Goal: Task Accomplishment & Management: Manage account settings

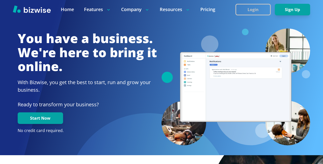
click at [270, 4] on button "Login" at bounding box center [252, 10] width 35 height 12
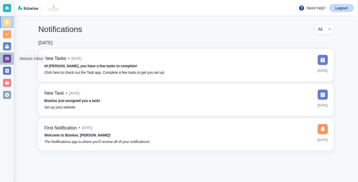
click at [7, 58] on div at bounding box center [7, 59] width 8 height 8
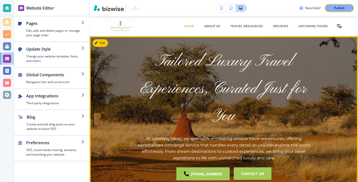
scroll to position [16, 0]
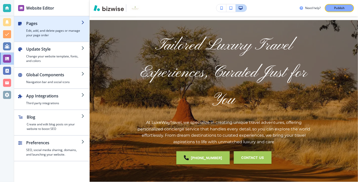
click at [66, 23] on h2 "Pages" at bounding box center [53, 23] width 55 height 6
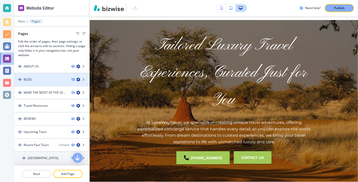
scroll to position [51, 0]
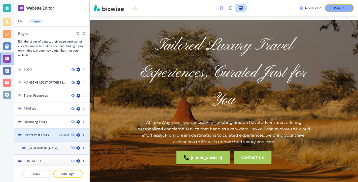
click at [52, 133] on div "Recent Past Tours" at bounding box center [34, 135] width 41 height 5
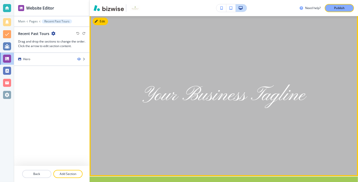
scroll to position [0, 0]
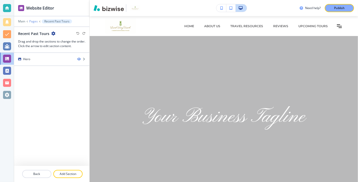
click at [35, 20] on p "Pages" at bounding box center [33, 22] width 9 height 4
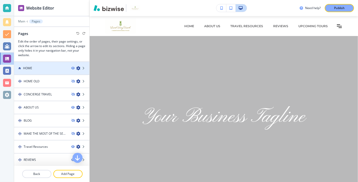
click at [55, 68] on div "HOME" at bounding box center [40, 68] width 53 height 5
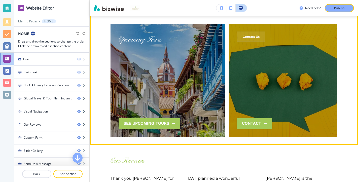
scroll to position [772, 0]
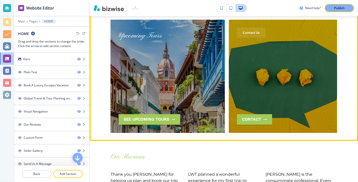
click at [184, 93] on div "Upcoming Tours See Upcoming Tours" at bounding box center [168, 76] width 98 height 97
click at [165, 114] on button "See Upcoming Tours" at bounding box center [150, 119] width 62 height 11
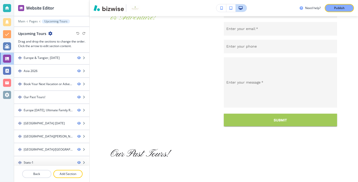
scroll to position [724, 0]
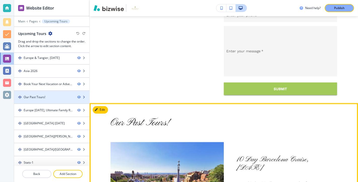
click at [33, 95] on div "Our Past Tours!" at bounding box center [35, 97] width 22 height 5
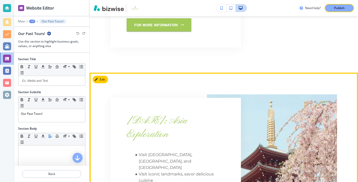
scroll to position [358, 0]
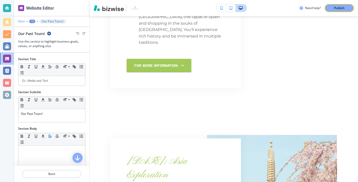
click at [21, 22] on p "Main" at bounding box center [21, 22] width 7 height 4
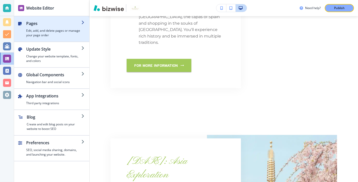
click at [73, 26] on h2 "Pages" at bounding box center [53, 23] width 55 height 6
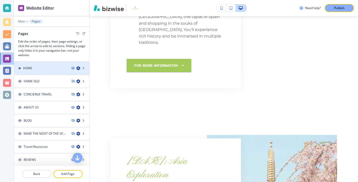
click at [59, 68] on div "HOME" at bounding box center [40, 68] width 53 height 5
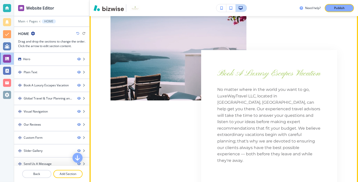
scroll to position [239, 0]
click at [219, 62] on div "Book A Luxury Escapes Vacation No matter where in the world you want to go, Lux…" at bounding box center [269, 131] width 136 height 163
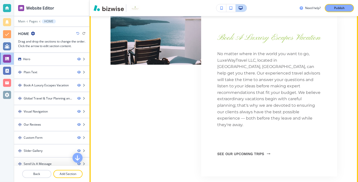
scroll to position [301, 0]
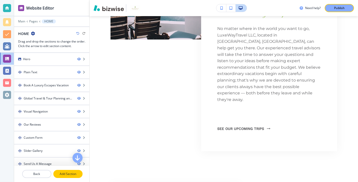
click at [69, 175] on p "Add Section" at bounding box center [68, 174] width 28 height 5
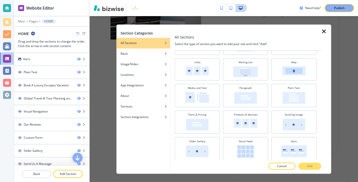
scroll to position [103, 0]
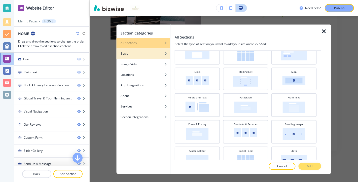
click at [157, 54] on div "Basic" at bounding box center [144, 53] width 54 height 5
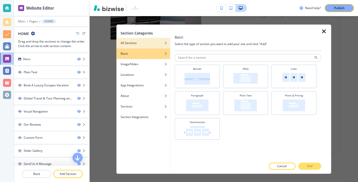
click at [153, 44] on div "All Sections" at bounding box center [144, 43] width 54 height 5
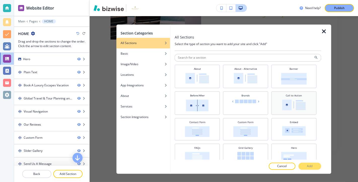
click at [300, 104] on img at bounding box center [294, 105] width 24 height 11
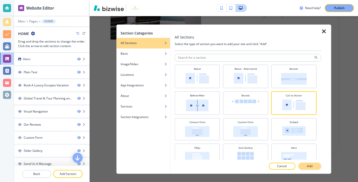
click at [309, 166] on p "Add" at bounding box center [310, 166] width 6 height 5
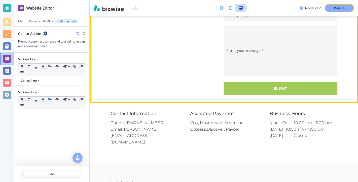
scroll to position [1445, 0]
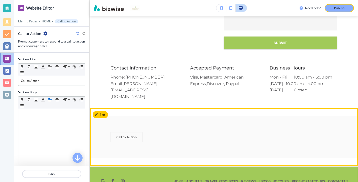
click at [198, 132] on div "Call to Action" at bounding box center [162, 137] width 102 height 10
click at [147, 132] on div "Call to Action" at bounding box center [162, 137] width 102 height 10
drag, startPoint x: 142, startPoint y: 124, endPoint x: 108, endPoint y: 124, distance: 34.3
click at [108, 124] on div "Call to Action" at bounding box center [224, 137] width 269 height 42
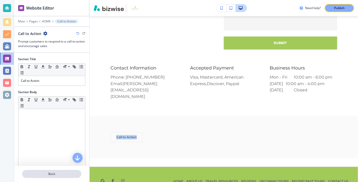
click at [54, 173] on p "Back" at bounding box center [52, 174] width 58 height 5
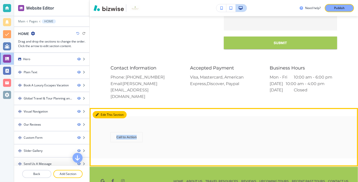
click at [103, 111] on button "Edit This Section" at bounding box center [110, 115] width 34 height 8
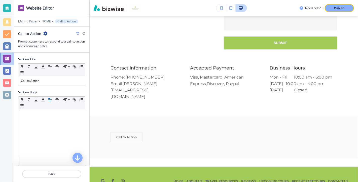
click at [79, 33] on icon "button" at bounding box center [77, 33] width 3 height 3
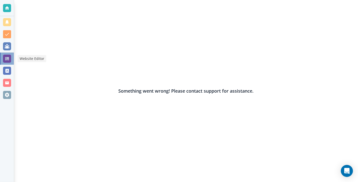
click at [5, 57] on div at bounding box center [7, 59] width 8 height 8
click at [8, 45] on div at bounding box center [7, 46] width 8 height 8
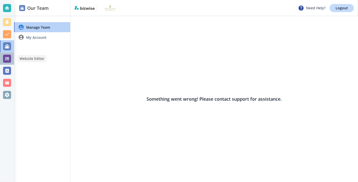
click at [7, 59] on div at bounding box center [7, 59] width 8 height 8
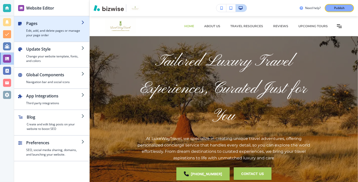
click at [63, 25] on h2 "Pages" at bounding box center [53, 23] width 55 height 6
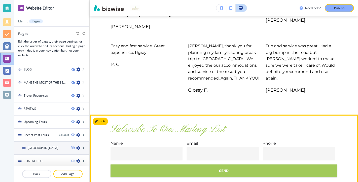
scroll to position [1041, 0]
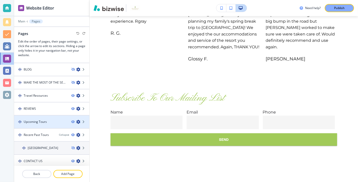
click at [79, 120] on icon "button" at bounding box center [78, 122] width 4 height 4
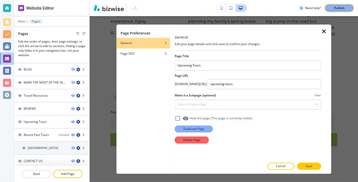
click at [193, 129] on p "Duplicate Page" at bounding box center [193, 129] width 21 height 5
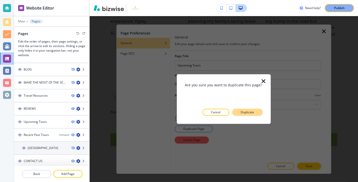
click at [247, 113] on p "Duplicate" at bounding box center [247, 112] width 13 height 5
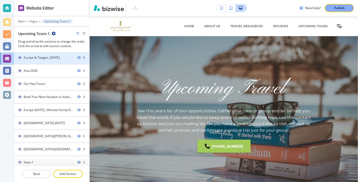
scroll to position [0, 0]
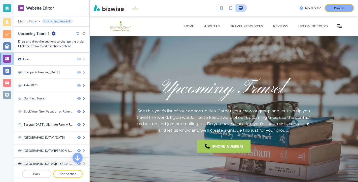
click at [33, 20] on p "Pages" at bounding box center [33, 22] width 9 height 4
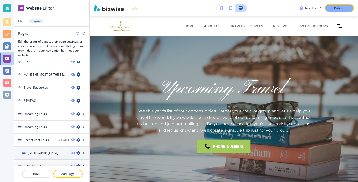
scroll to position [61, 0]
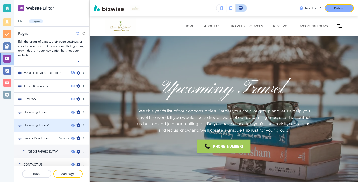
click at [60, 124] on div "Upcoming Tours-1" at bounding box center [40, 125] width 53 height 5
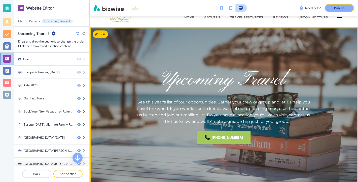
scroll to position [0, 0]
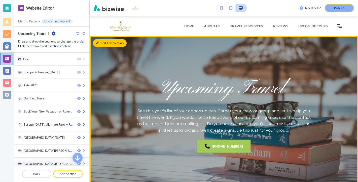
click at [103, 44] on button "Edit This Section" at bounding box center [110, 43] width 34 height 8
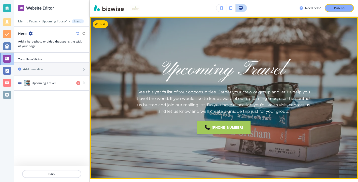
scroll to position [20, 0]
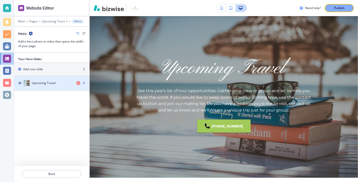
click at [59, 83] on div "Upcoming Travel" at bounding box center [43, 83] width 58 height 6
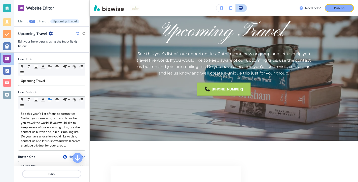
scroll to position [59, 0]
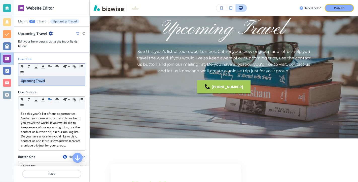
drag, startPoint x: 50, startPoint y: 81, endPoint x: 12, endPoint y: 81, distance: 38.6
click at [12, 81] on div "Website Editor Main +2 Hero Upcoming Travel Upcoming Travel Edit your hero deta…" at bounding box center [179, 91] width 358 height 182
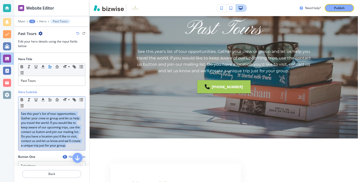
drag, startPoint x: 21, startPoint y: 113, endPoint x: 74, endPoint y: 147, distance: 62.9
click at [74, 147] on div "See this year's list of tour opportunities. Gather your crew or group and let u…" at bounding box center [51, 129] width 67 height 41
click at [66, 121] on p "See this year's list of tour opportunities. Gather your crew or group and let u…" at bounding box center [52, 130] width 62 height 36
drag, startPoint x: 50, startPoint y: 112, endPoint x: 86, endPoint y: 152, distance: 53.9
click at [86, 152] on div "Hero Subtitle Small Normal Large Huge See this year's list of tour opportunitie…" at bounding box center [51, 122] width 75 height 65
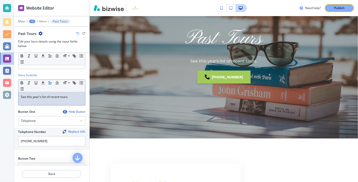
scroll to position [29, 0]
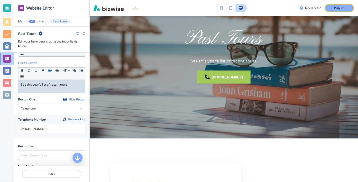
click at [65, 98] on icon "button" at bounding box center [65, 100] width 4 height 4
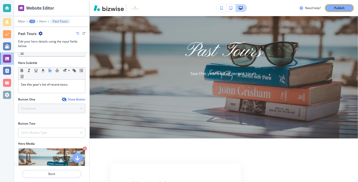
click at [65, 98] on icon "button" at bounding box center [64, 100] width 4 height 4
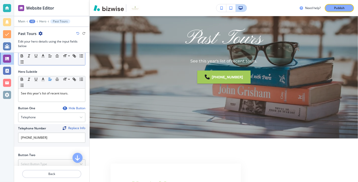
scroll to position [18, 0]
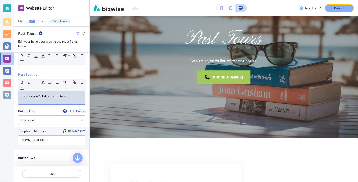
click at [43, 94] on p "See this year's list of recent tours." at bounding box center [52, 96] width 62 height 5
click at [41, 102] on div "See this year's list of recent tours." at bounding box center [51, 97] width 67 height 13
drag, startPoint x: 42, startPoint y: 94, endPoint x: 27, endPoint y: 94, distance: 14.6
click at [27, 95] on p "See this year's list of recent tours." at bounding box center [52, 96] width 62 height 5
drag, startPoint x: 55, startPoint y: 95, endPoint x: 18, endPoint y: 95, distance: 37.3
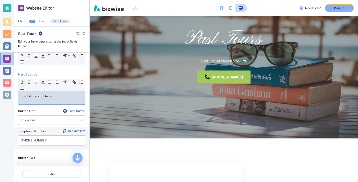
click at [18, 95] on div "Hero Subtitle Small Normal Large Huge See list of recent tours." at bounding box center [51, 90] width 75 height 37
click at [44, 110] on div "Button One Hide Button" at bounding box center [51, 111] width 67 height 5
drag, startPoint x: 56, startPoint y: 95, endPoint x: 12, endPoint y: 98, distance: 43.9
click at [12, 98] on div "Website Editor Main +2 Hero Past Tours Past Tours Edit your hero details using …" at bounding box center [179, 91] width 358 height 182
click at [66, 109] on icon "button" at bounding box center [65, 111] width 4 height 4
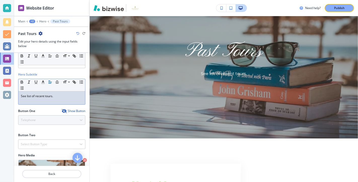
drag, startPoint x: 55, startPoint y: 95, endPoint x: 18, endPoint y: 95, distance: 37.8
click at [18, 95] on div "Hero Subtitle Small Normal Large Huge See list of recent tours." at bounding box center [51, 90] width 75 height 37
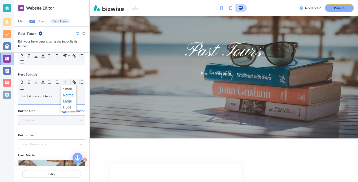
click at [70, 101] on span at bounding box center [68, 101] width 11 height 6
click at [69, 107] on span at bounding box center [68, 107] width 11 height 6
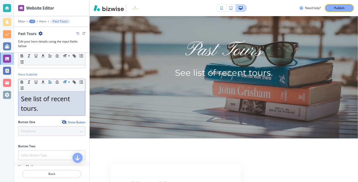
click at [71, 109] on p "See list of recent tours." at bounding box center [52, 103] width 62 height 19
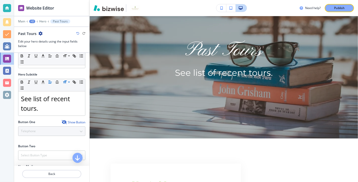
click at [50, 120] on div "Button One Show Button" at bounding box center [51, 122] width 67 height 5
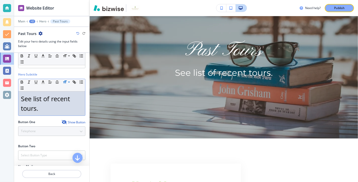
drag, startPoint x: 40, startPoint y: 110, endPoint x: 20, endPoint y: 98, distance: 23.5
click at [20, 98] on div "See list of recent tours." at bounding box center [51, 103] width 67 height 24
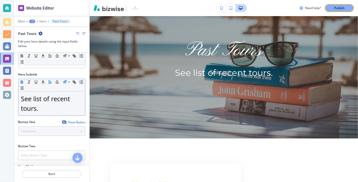
click at [22, 82] on icon "button" at bounding box center [22, 82] width 2 height 1
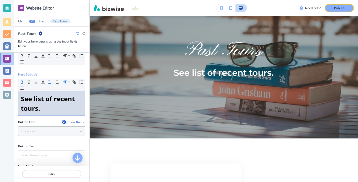
click at [67, 109] on p "See list of recent tours." at bounding box center [52, 103] width 62 height 19
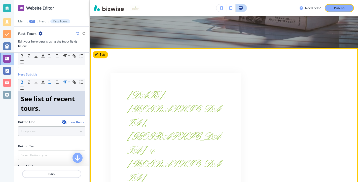
scroll to position [137, 0]
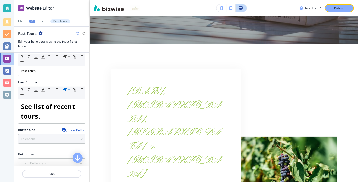
scroll to position [0, 0]
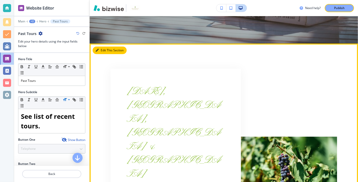
click at [105, 50] on button "Edit This Section" at bounding box center [110, 51] width 34 height 8
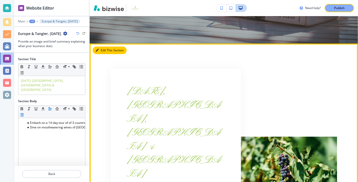
scroll to position [182, 0]
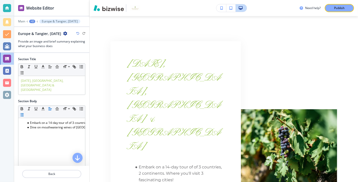
click at [67, 32] on icon "button" at bounding box center [65, 34] width 4 height 4
click at [82, 57] on p "Delete Section" at bounding box center [84, 59] width 26 height 5
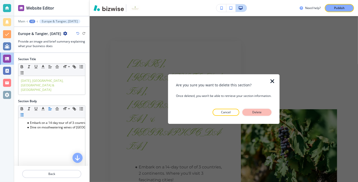
click at [256, 113] on p "Delete" at bounding box center [257, 112] width 12 height 5
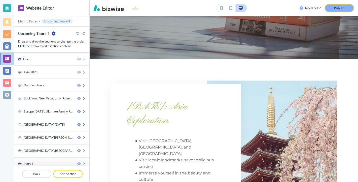
scroll to position [123, 0]
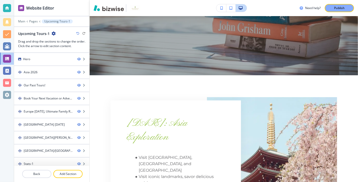
click at [163, 118] on span "September 2026: Asia Exploration" at bounding box center [159, 130] width 64 height 27
click at [115, 121] on div "September 2026: Asia Exploration Visit Tokyo, Kyoto, and Osaka Visit iconic lan…" at bounding box center [176, 184] width 131 height 167
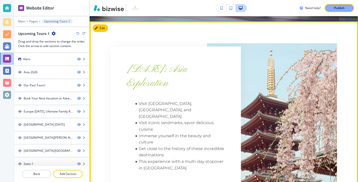
scroll to position [160, 0]
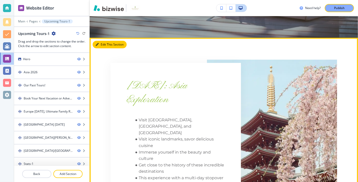
click at [106, 45] on button "Edit This Section" at bounding box center [110, 45] width 34 height 8
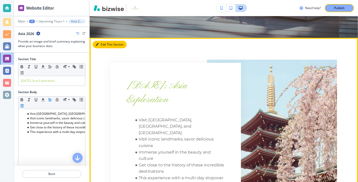
scroll to position [182, 0]
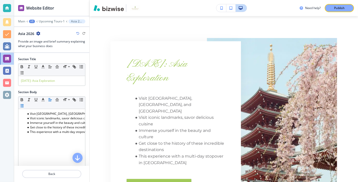
click at [38, 33] on icon "button" at bounding box center [38, 34] width 4 height 4
click at [54, 59] on p "Delete Section" at bounding box center [53, 59] width 26 height 5
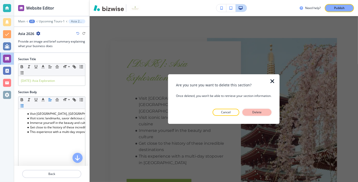
click at [260, 112] on p "Delete" at bounding box center [257, 112] width 12 height 5
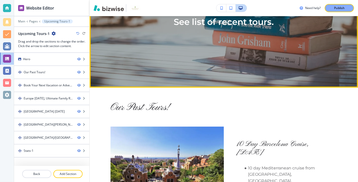
scroll to position [131, 0]
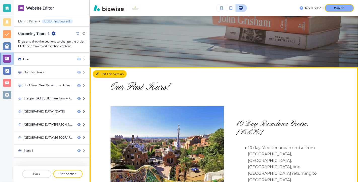
click at [103, 74] on button "Edit This Section" at bounding box center [110, 74] width 34 height 8
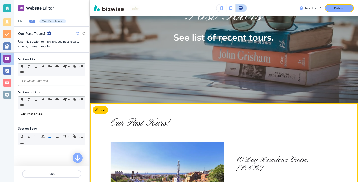
scroll to position [0, 0]
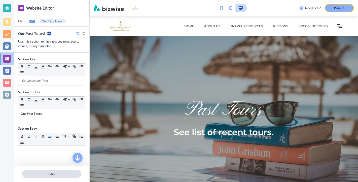
click at [54, 174] on p "Back" at bounding box center [52, 174] width 58 height 5
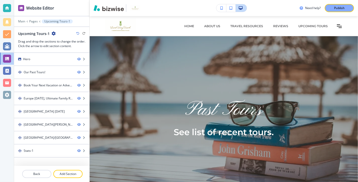
click at [53, 33] on icon "button" at bounding box center [54, 34] width 4 height 4
click at [62, 41] on p "Edit Page Settings" at bounding box center [67, 42] width 26 height 5
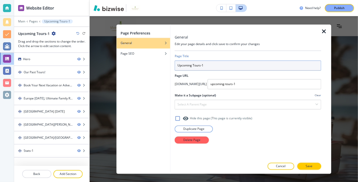
drag, startPoint x: 205, startPoint y: 64, endPoint x: 172, endPoint y: 64, distance: 33.0
click at [172, 64] on div "General Edit your page details and click save to confirm your changes Page Titl…" at bounding box center [251, 98] width 161 height 149
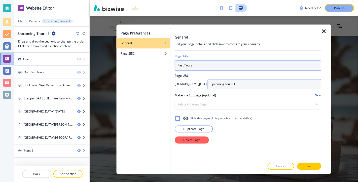
type input "Past Tours"
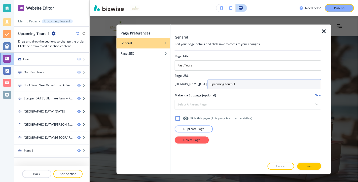
drag, startPoint x: 228, startPoint y: 83, endPoint x: 202, endPoint y: 85, distance: 25.7
click at [202, 85] on div "luxewaytravel.com/ upcoming-tours-1" at bounding box center [248, 84] width 147 height 10
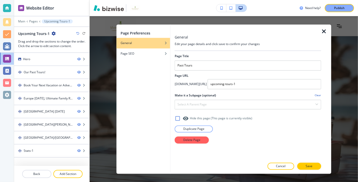
click at [216, 90] on div at bounding box center [248, 91] width 147 height 4
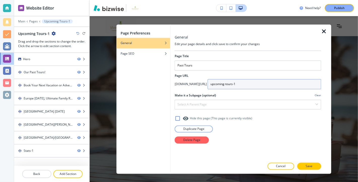
drag, startPoint x: 220, startPoint y: 84, endPoint x: 202, endPoint y: 84, distance: 18.1
click at [202, 84] on div "luxewaytravel.com/ upcoming-tours-1" at bounding box center [248, 84] width 147 height 10
type input "past-tours-1"
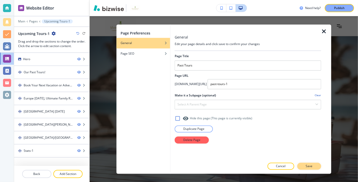
click at [311, 167] on p "Save" at bounding box center [309, 166] width 7 height 5
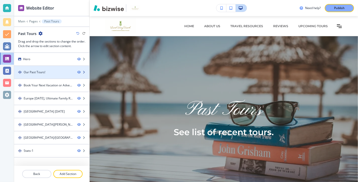
click at [65, 70] on div "Our Past Tours!" at bounding box center [43, 72] width 59 height 5
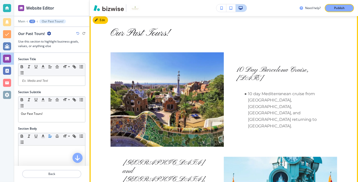
scroll to position [152, 0]
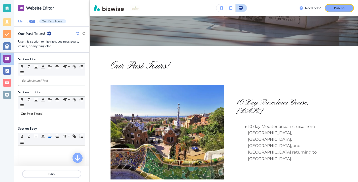
click at [21, 21] on p "Main" at bounding box center [21, 22] width 7 height 4
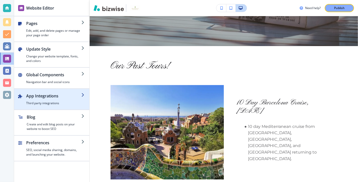
click at [73, 96] on h2 "App Integrations" at bounding box center [53, 96] width 55 height 6
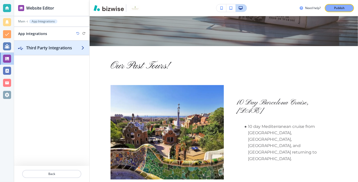
click at [77, 48] on h2 "Third Party Integrations" at bounding box center [53, 48] width 55 height 6
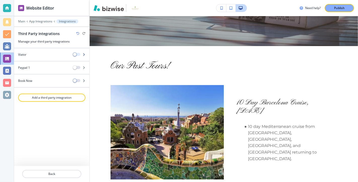
click at [78, 55] on button "button" at bounding box center [76, 54] width 7 height 3
click at [80, 67] on button "Embed Code is required" at bounding box center [76, 67] width 7 height 3
click at [78, 66] on button "Embed Code is required" at bounding box center [76, 67] width 7 height 3
click at [77, 55] on span at bounding box center [76, 55] width 7 height 4
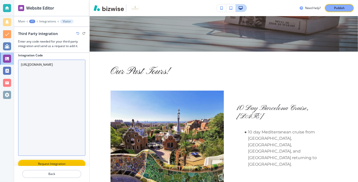
scroll to position [31, 0]
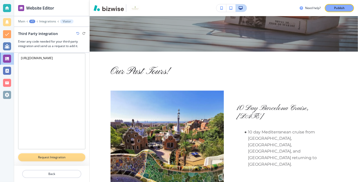
click at [52, 156] on p "Request Integration" at bounding box center [52, 157] width 54 height 5
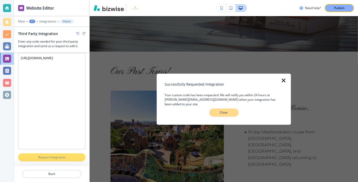
click at [226, 111] on p "Close" at bounding box center [224, 112] width 16 height 5
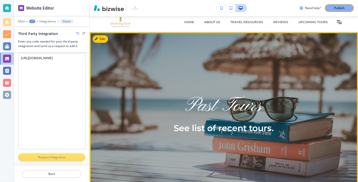
scroll to position [0, 0]
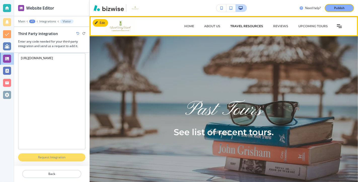
click at [231, 25] on p "Travel Resources" at bounding box center [247, 26] width 33 height 5
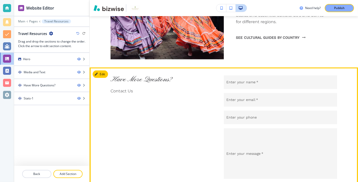
scroll to position [689, 0]
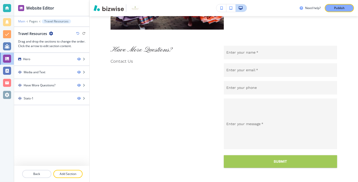
click at [22, 21] on p "Main" at bounding box center [21, 22] width 7 height 4
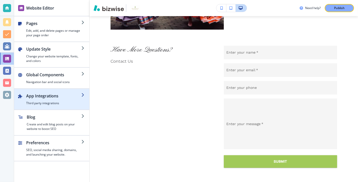
click at [75, 94] on h2 "App Integrations" at bounding box center [53, 96] width 55 height 6
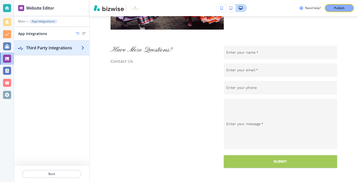
click at [80, 48] on h2 "Third Party Integrations" at bounding box center [53, 48] width 55 height 6
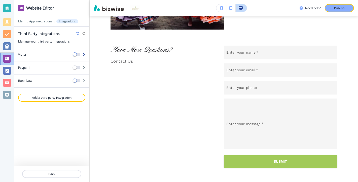
click at [43, 53] on div "Viator" at bounding box center [41, 54] width 55 height 5
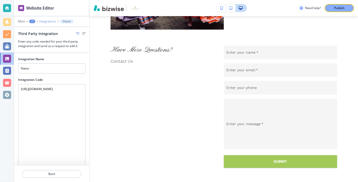
click at [52, 20] on p "Integrations" at bounding box center [47, 22] width 17 height 4
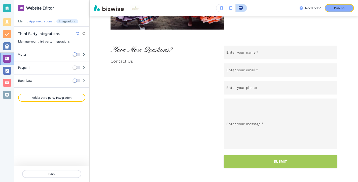
click at [40, 21] on p "App Integrations" at bounding box center [40, 22] width 23 height 4
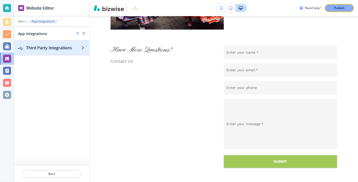
click at [77, 48] on h2 "Third Party Integrations" at bounding box center [53, 48] width 55 height 6
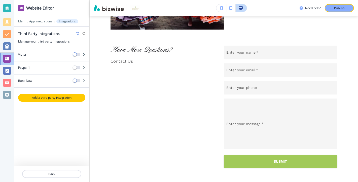
click at [58, 97] on p "Add a third party integration" at bounding box center [52, 98] width 66 height 5
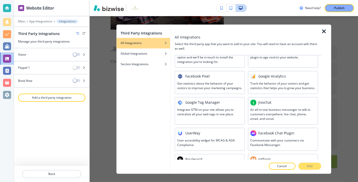
scroll to position [0, 0]
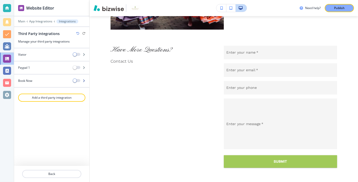
click at [55, 79] on div "Book Now" at bounding box center [41, 81] width 55 height 5
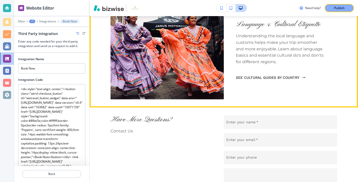
scroll to position [619, 0]
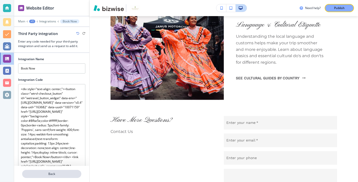
click at [54, 174] on p "Back" at bounding box center [52, 174] width 58 height 5
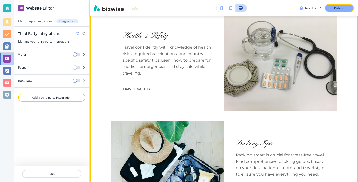
scroll to position [296, 0]
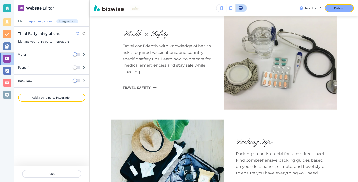
click at [43, 21] on p "App Integrations" at bounding box center [40, 22] width 23 height 4
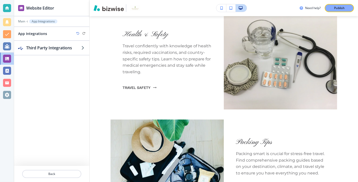
click at [37, 20] on p "App Integrations" at bounding box center [43, 22] width 23 height 4
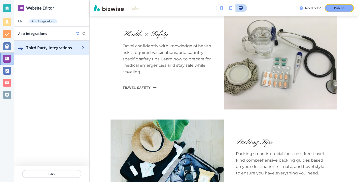
click at [76, 46] on h2 "Third Party Integrations" at bounding box center [53, 48] width 55 height 6
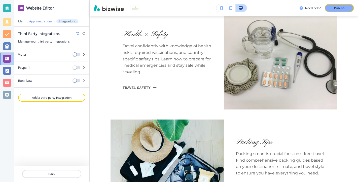
click at [43, 22] on p "App Integrations" at bounding box center [40, 22] width 23 height 4
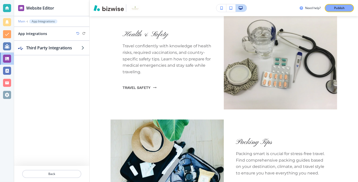
click at [21, 21] on p "Main" at bounding box center [21, 22] width 7 height 4
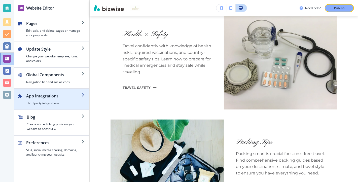
click at [69, 96] on h2 "App Integrations" at bounding box center [53, 96] width 55 height 6
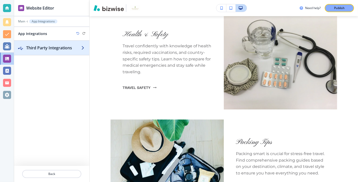
click at [78, 46] on h2 "Third Party Integrations" at bounding box center [53, 48] width 55 height 6
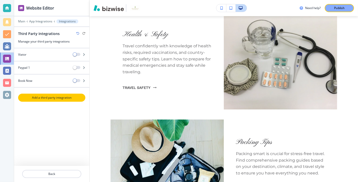
click at [58, 96] on p "Add a third party integration" at bounding box center [52, 98] width 66 height 5
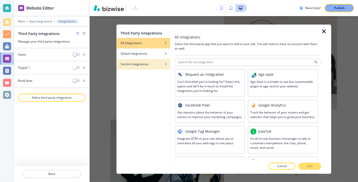
click at [159, 64] on div "Section Integrations" at bounding box center [144, 64] width 54 height 5
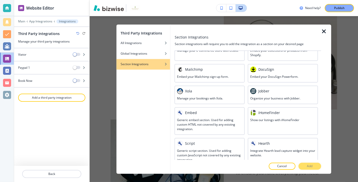
scroll to position [166, 0]
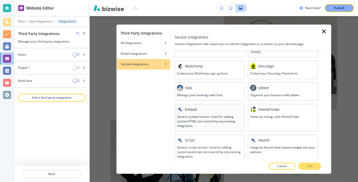
click at [219, 112] on div at bounding box center [209, 113] width 65 height 2
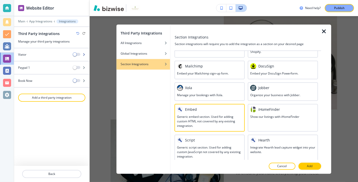
click at [46, 51] on div at bounding box center [51, 50] width 75 height 4
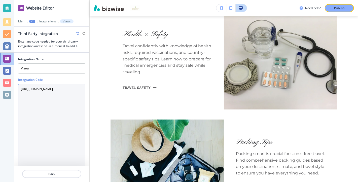
drag, startPoint x: 53, startPoint y: 97, endPoint x: 15, endPoint y: 87, distance: 39.4
click at [15, 87] on div "Integration Name Viator Integration Code https://www.viator.com/?pid=P00025614&…" at bounding box center [51, 109] width 75 height 113
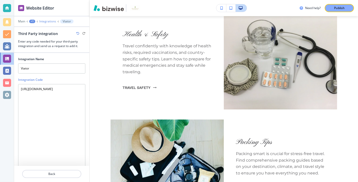
click at [47, 21] on p "Integrations" at bounding box center [47, 22] width 17 height 4
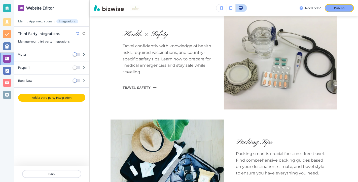
click at [58, 97] on p "Add a third party integration" at bounding box center [52, 98] width 66 height 5
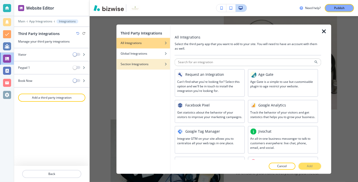
click at [154, 64] on div "Section Integrations" at bounding box center [144, 64] width 54 height 5
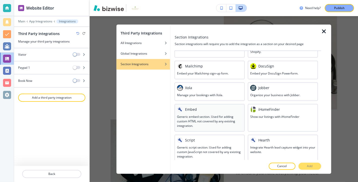
click at [223, 112] on div at bounding box center [209, 113] width 65 height 2
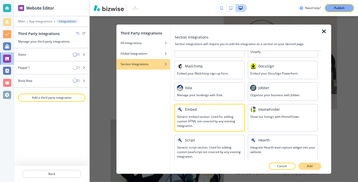
click at [311, 166] on p "Add" at bounding box center [310, 166] width 6 height 5
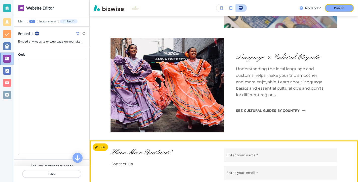
scroll to position [581, 0]
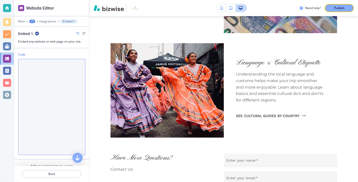
click at [42, 68] on textarea "Code" at bounding box center [51, 107] width 67 height 96
paste textarea "https://www.viator.com/?pid=P00025614&uid=U00026060&mcid=58086&currency=USD"
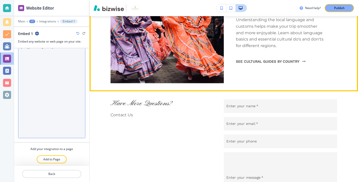
scroll to position [640, 0]
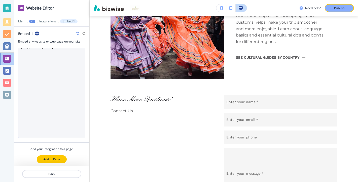
type textarea "https://www.viator.com/?pid=P00025614&uid=U00026060&mcid=58086&currency=USD"
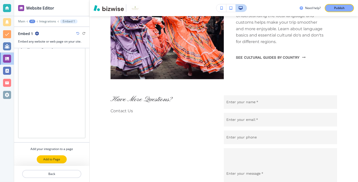
click at [49, 157] on p "Add to Page" at bounding box center [51, 159] width 17 height 5
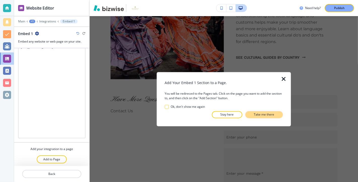
click at [266, 114] on p "Take me there" at bounding box center [264, 114] width 20 height 5
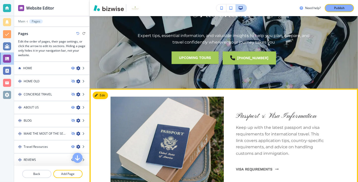
scroll to position [109, 0]
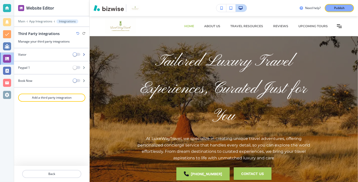
click at [84, 54] on icon "button" at bounding box center [83, 54] width 3 height 3
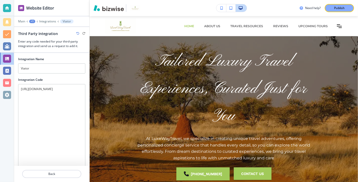
click at [49, 36] on div at bounding box center [51, 37] width 67 height 3
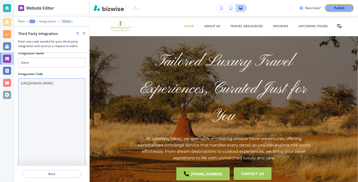
scroll to position [6, 0]
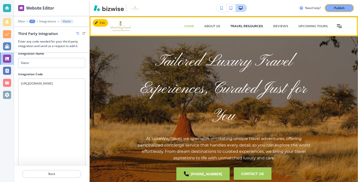
click at [231, 26] on p "Travel Resources" at bounding box center [247, 26] width 33 height 5
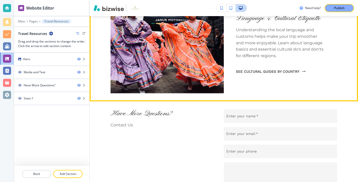
scroll to position [631, 0]
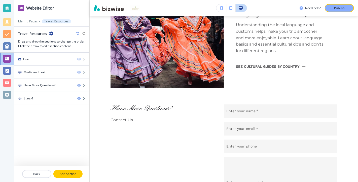
click at [72, 173] on p "Add Section" at bounding box center [68, 174] width 28 height 5
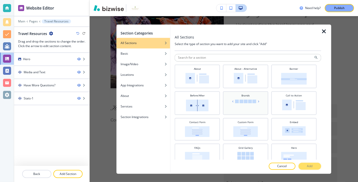
click at [255, 104] on div "Brands" at bounding box center [246, 103] width 40 height 18
click at [308, 166] on p "Add" at bounding box center [310, 166] width 6 height 5
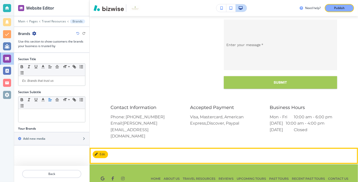
scroll to position [773, 0]
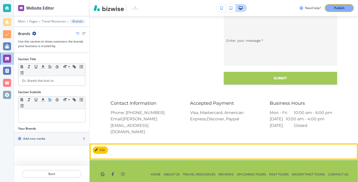
click at [170, 145] on section at bounding box center [224, 152] width 269 height 16
drag, startPoint x: 138, startPoint y: 144, endPoint x: 135, endPoint y: 152, distance: 8.8
click at [135, 152] on section at bounding box center [224, 152] width 269 height 16
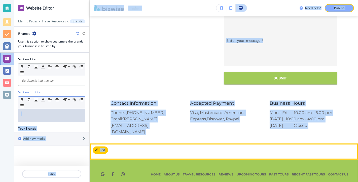
drag, startPoint x: 90, startPoint y: 153, endPoint x: 111, endPoint y: 149, distance: 21.6
click at [111, 149] on section at bounding box center [224, 152] width 269 height 16
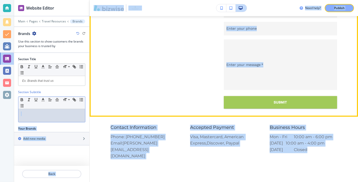
scroll to position [743, 0]
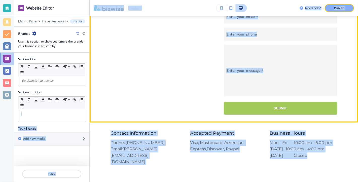
click at [138, 89] on div "Have More Questions? Contact Us" at bounding box center [156, 53] width 91 height 122
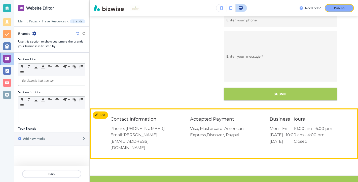
scroll to position [763, 0]
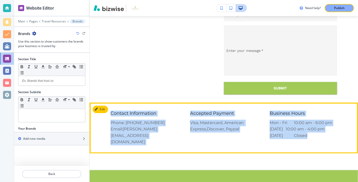
drag, startPoint x: 90, startPoint y: 155, endPoint x: 93, endPoint y: 112, distance: 43.7
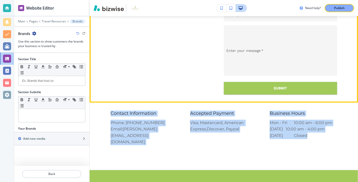
scroll to position [773, 0]
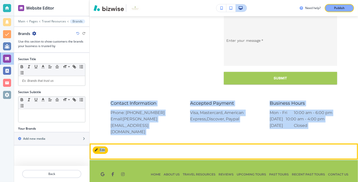
click at [134, 144] on section at bounding box center [224, 152] width 269 height 16
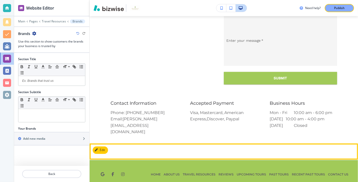
click at [159, 144] on section at bounding box center [224, 152] width 269 height 16
click at [116, 147] on button "Edit This Section" at bounding box center [110, 151] width 34 height 8
click at [145, 144] on section at bounding box center [224, 152] width 269 height 16
click at [104, 147] on button "Edit This Section" at bounding box center [110, 151] width 34 height 8
click at [112, 147] on button "Edit This Section" at bounding box center [110, 151] width 34 height 8
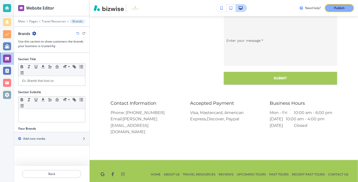
click at [33, 32] on icon "button" at bounding box center [34, 34] width 4 height 4
click at [50, 57] on p "Delete Section" at bounding box center [49, 59] width 26 height 5
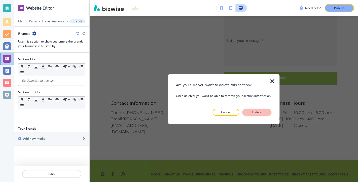
click at [261, 111] on p "Delete" at bounding box center [257, 112] width 12 height 5
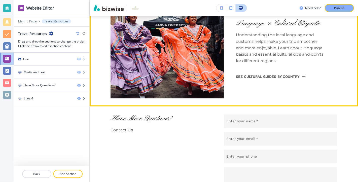
scroll to position [620, 0]
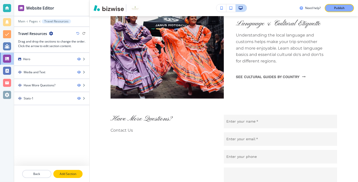
click at [71, 174] on p "Add Section" at bounding box center [68, 174] width 28 height 5
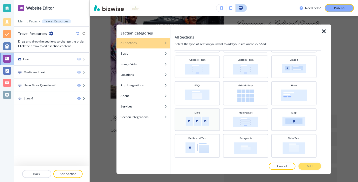
scroll to position [65, 0]
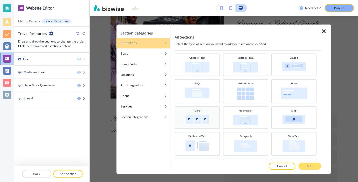
click at [212, 114] on div "Links" at bounding box center [197, 117] width 40 height 17
click at [311, 165] on p "Add" at bounding box center [310, 166] width 6 height 5
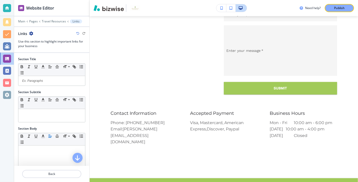
scroll to position [781, 0]
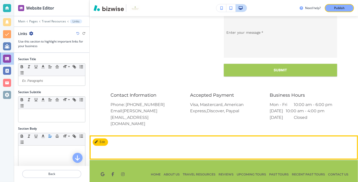
click at [132, 144] on div at bounding box center [224, 148] width 269 height 8
click at [111, 139] on button "Edit This Section" at bounding box center [110, 143] width 34 height 8
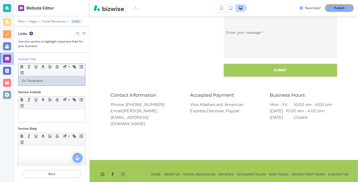
click at [50, 81] on p at bounding box center [52, 81] width 62 height 5
drag, startPoint x: 50, startPoint y: 81, endPoint x: 13, endPoint y: 81, distance: 37.0
click at [13, 81] on div "Website Editor Main Pages Travel Resources Links Links Use this section to high…" at bounding box center [179, 91] width 358 height 182
click at [47, 80] on p at bounding box center [52, 81] width 62 height 5
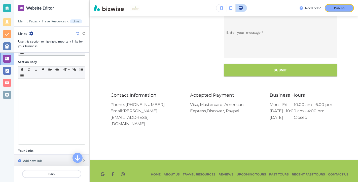
scroll to position [70, 0]
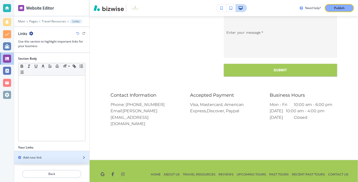
click at [64, 155] on div "Add new link" at bounding box center [46, 157] width 64 height 5
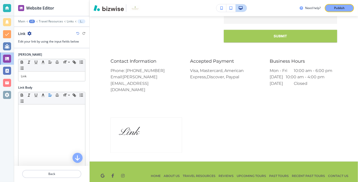
scroll to position [816, 0]
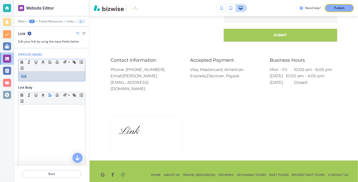
drag, startPoint x: 29, startPoint y: 75, endPoint x: 14, endPoint y: 75, distance: 14.4
click at [14, 75] on div "Link Title Small Normal Large Huge Link" at bounding box center [51, 68] width 75 height 33
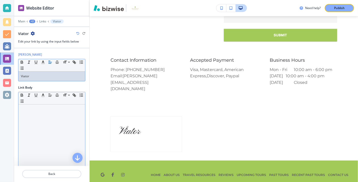
click at [40, 110] on div at bounding box center [51, 138] width 67 height 66
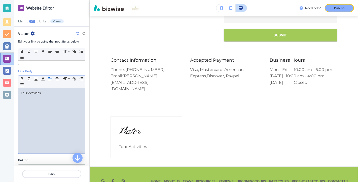
scroll to position [27, 0]
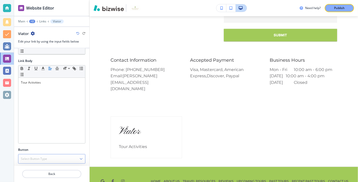
click at [58, 157] on div "Select Button Type" at bounding box center [51, 158] width 67 height 9
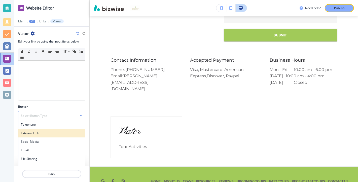
scroll to position [74, 0]
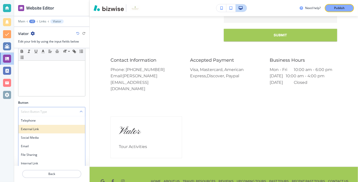
click at [41, 127] on h4 "External Link" at bounding box center [52, 129] width 62 height 5
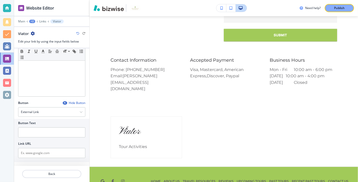
scroll to position [74, 0]
click at [53, 133] on input "text" at bounding box center [51, 133] width 67 height 10
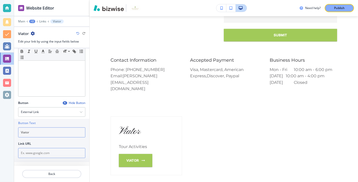
type input "Viator"
click at [50, 151] on input "text" at bounding box center [51, 153] width 67 height 10
paste input "https://www.viator.com/?pid=P00025614&uid=U00026060&mcid=58086&currency=USD"
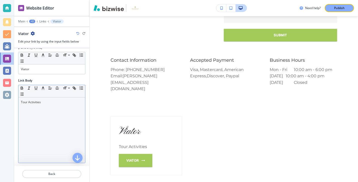
scroll to position [0, 0]
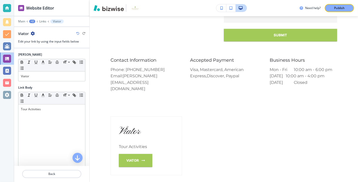
type input "https://www.viator.com/?pid=P00025614&uid=U00026060&mcid=58086&currency=USD"
click at [33, 33] on icon "button" at bounding box center [33, 34] width 4 height 4
click at [51, 58] on p "Delete Viator" at bounding box center [47, 59] width 26 height 5
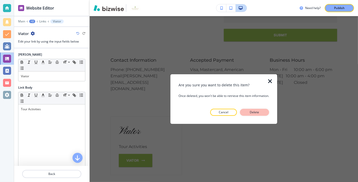
click at [258, 112] on p "Delete" at bounding box center [255, 112] width 12 height 5
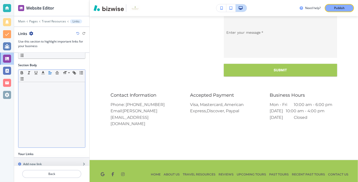
scroll to position [70, 0]
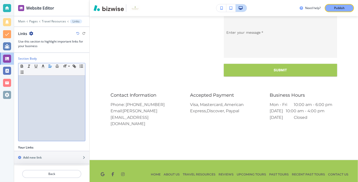
click at [39, 82] on div at bounding box center [51, 109] width 67 height 66
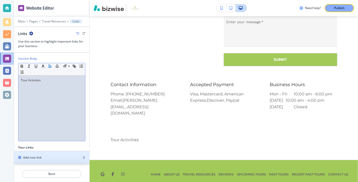
click at [62, 160] on div "button" at bounding box center [51, 162] width 75 height 4
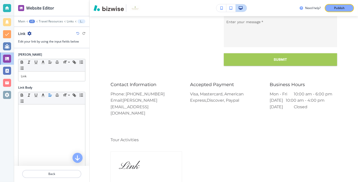
scroll to position [826, 0]
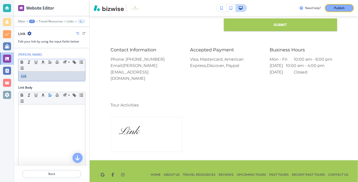
drag, startPoint x: 30, startPoint y: 74, endPoint x: 12, endPoint y: 74, distance: 17.9
click at [12, 74] on div "Website Editor Main +1 Travel Resources Links Link Link Edit your link by using…" at bounding box center [179, 91] width 358 height 182
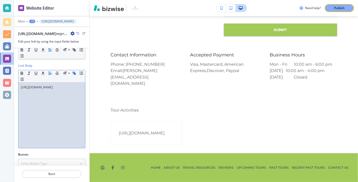
scroll to position [27, 0]
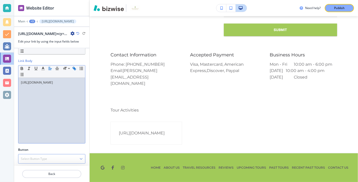
click at [54, 161] on div "Select Button Type" at bounding box center [51, 158] width 67 height 9
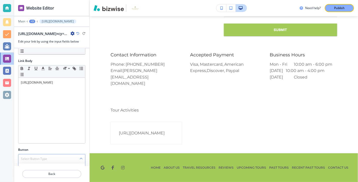
scroll to position [31, 0]
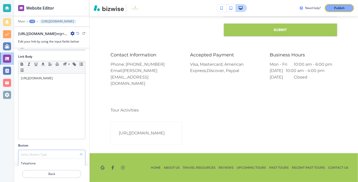
click at [54, 153] on div "Select Button Type" at bounding box center [51, 154] width 67 height 9
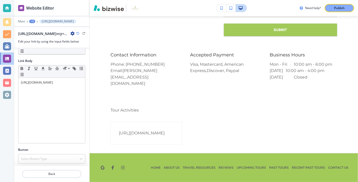
scroll to position [27, 0]
click at [83, 157] on div "Select Button Type" at bounding box center [51, 158] width 67 height 9
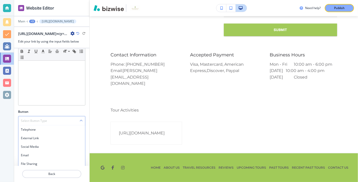
scroll to position [65, 0]
click at [54, 136] on h4 "External Link" at bounding box center [52, 138] width 62 height 5
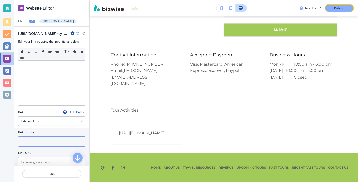
click at [46, 141] on input "text" at bounding box center [51, 142] width 67 height 10
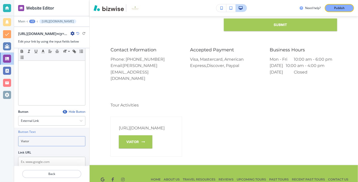
scroll to position [74, 0]
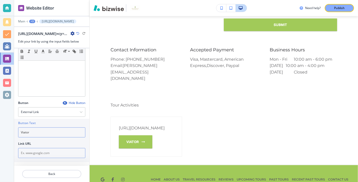
type input "Viator"
click at [54, 152] on input "text" at bounding box center [51, 153] width 67 height 10
paste input "https://www.viator.com/?pid=P00025614&uid=U00026060&mcid=58086&currency=USD"
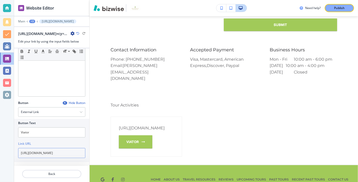
scroll to position [0, 61]
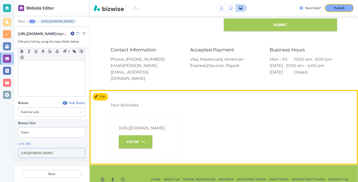
type input "https://www.viator.com/?pid=P00025614&uid=U00026060&mcid=58086&currency=USD"
click at [217, 150] on div "https://www.viator.com/?pid=P00025614&uid=U00026060&mcid=58086&currency=USD Via…" at bounding box center [224, 137] width 227 height 40
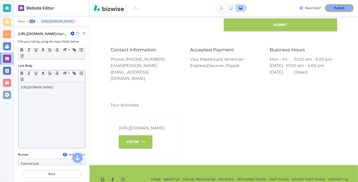
scroll to position [16, 0]
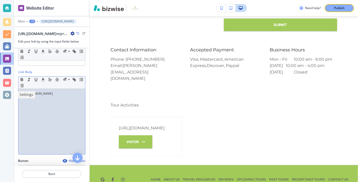
drag, startPoint x: 51, startPoint y: 104, endPoint x: 12, endPoint y: 93, distance: 40.5
click at [12, 93] on div "Website Editor Main +3 https://www.viator.com/?pid=P00025614&uid=U00026060&mcid…" at bounding box center [179, 91] width 358 height 182
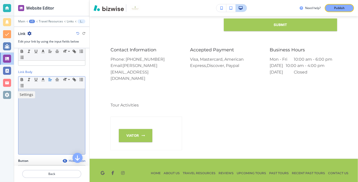
scroll to position [825, 0]
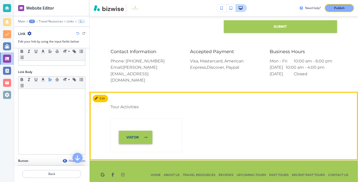
click at [137, 131] on link "Viator" at bounding box center [136, 137] width 34 height 13
click at [163, 135] on div "Viator" at bounding box center [146, 137] width 55 height 13
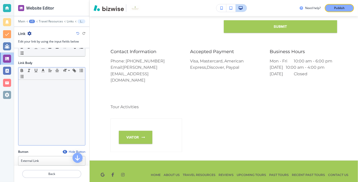
scroll to position [0, 0]
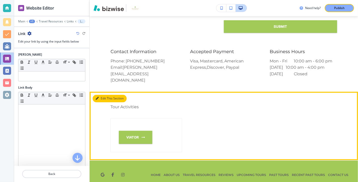
click at [109, 95] on button "Edit This Section" at bounding box center [110, 99] width 34 height 8
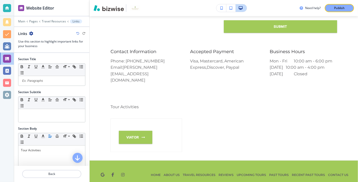
click at [32, 33] on icon "button" at bounding box center [31, 34] width 4 height 4
click at [53, 30] on div at bounding box center [51, 29] width 75 height 4
click at [56, 20] on p "Travel Resources" at bounding box center [54, 22] width 24 height 4
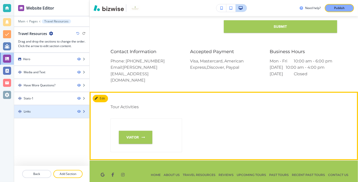
click at [61, 109] on div "Links" at bounding box center [43, 111] width 59 height 5
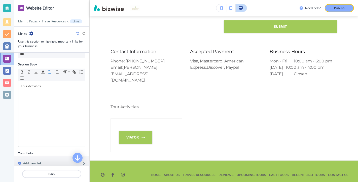
scroll to position [50, 0]
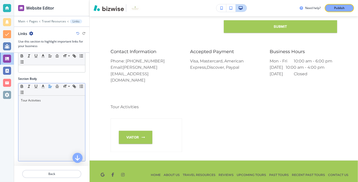
click at [21, 99] on p "Tour Activities" at bounding box center [52, 100] width 62 height 5
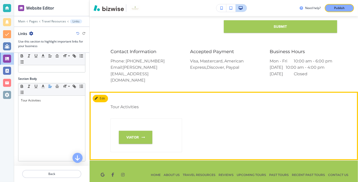
drag, startPoint x: 152, startPoint y: 103, endPoint x: 119, endPoint y: 103, distance: 33.0
click at [119, 104] on p "Tour Activities" at bounding box center [224, 107] width 227 height 7
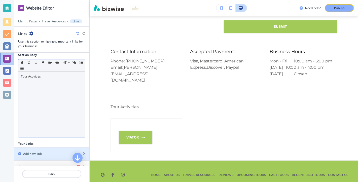
scroll to position [75, 0]
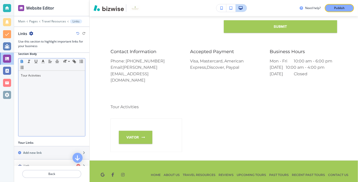
click at [22, 61] on icon "button" at bounding box center [22, 61] width 2 height 1
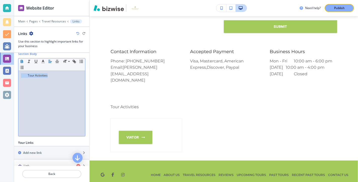
drag, startPoint x: 49, startPoint y: 73, endPoint x: 19, endPoint y: 73, distance: 30.7
click at [18, 73] on div "﻿ Tour Activities" at bounding box center [51, 104] width 67 height 66
click at [35, 76] on p "﻿ Tour Activities" at bounding box center [52, 75] width 62 height 5
drag, startPoint x: 50, startPoint y: 74, endPoint x: 28, endPoint y: 73, distance: 21.9
click at [28, 73] on p "Tour Activities" at bounding box center [52, 75] width 62 height 5
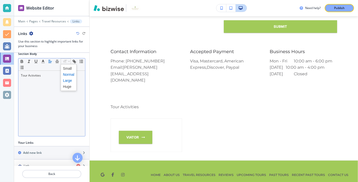
click at [66, 79] on span at bounding box center [68, 81] width 11 height 6
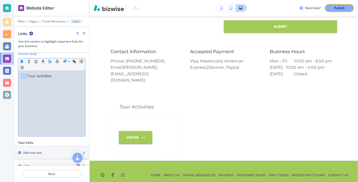
click at [22, 60] on icon "button" at bounding box center [22, 60] width 2 height 1
click at [63, 105] on div "Tour Activities" at bounding box center [51, 104] width 67 height 66
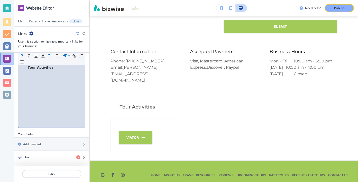
click at [28, 67] on strong "Tour Activities" at bounding box center [41, 67] width 26 height 5
click at [50, 106] on div "Tour Activities" at bounding box center [51, 95] width 67 height 66
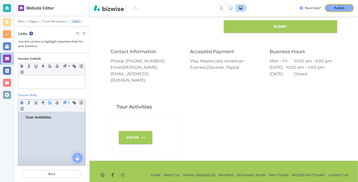
scroll to position [0, 0]
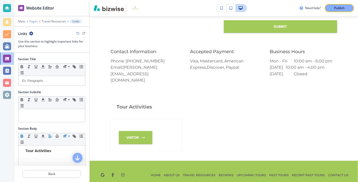
click at [34, 21] on p "Pages" at bounding box center [33, 22] width 9 height 4
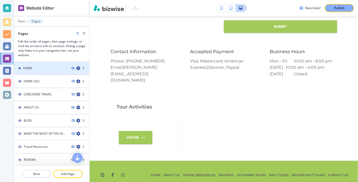
click at [43, 71] on div at bounding box center [51, 73] width 75 height 4
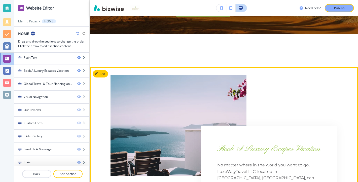
scroll to position [187, 0]
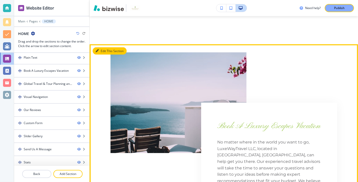
click at [106, 50] on button "Edit This Section" at bounding box center [110, 51] width 34 height 8
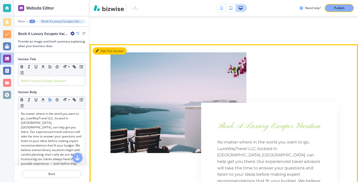
scroll to position [215, 0]
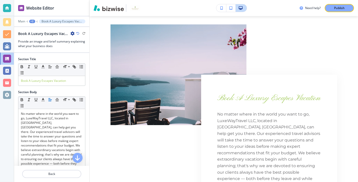
click at [73, 32] on icon "button" at bounding box center [73, 34] width 4 height 4
click at [85, 50] on p "Duplicate Section" at bounding box center [87, 50] width 26 height 5
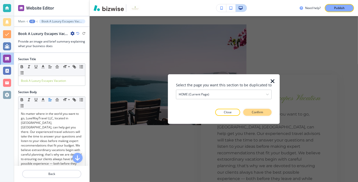
click at [259, 113] on p "Confirm" at bounding box center [257, 112] width 11 height 5
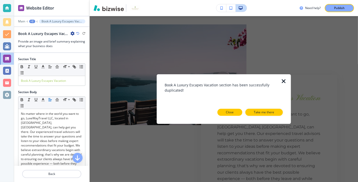
click at [232, 112] on p "Close" at bounding box center [230, 112] width 8 height 5
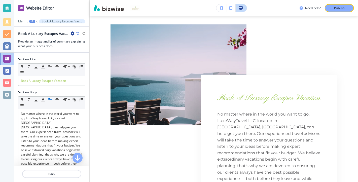
click at [72, 32] on icon "button" at bounding box center [73, 34] width 4 height 4
click at [88, 59] on p "Delete Section" at bounding box center [87, 59] width 26 height 5
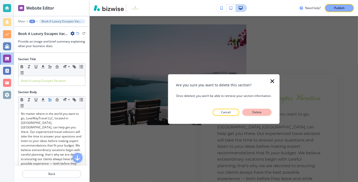
click at [257, 112] on p "Delete" at bounding box center [257, 112] width 12 height 5
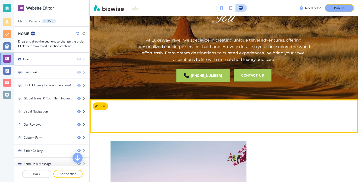
scroll to position [166, 0]
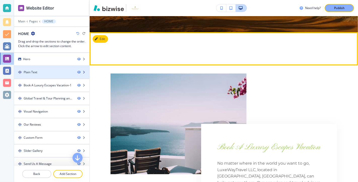
click at [52, 71] on div "Plain Text" at bounding box center [43, 72] width 59 height 5
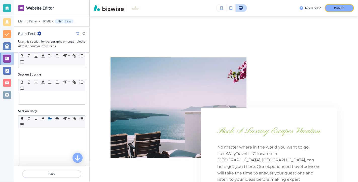
scroll to position [0, 0]
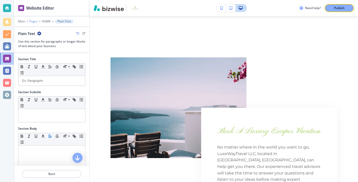
click at [34, 21] on p "Pages" at bounding box center [33, 22] width 9 height 4
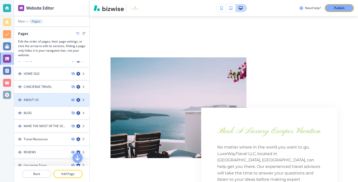
scroll to position [9, 0]
click at [58, 100] on div "ABOUT US" at bounding box center [40, 99] width 53 height 5
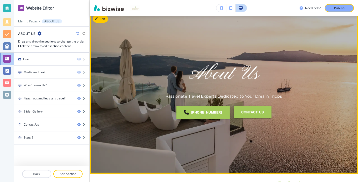
scroll to position [0, 0]
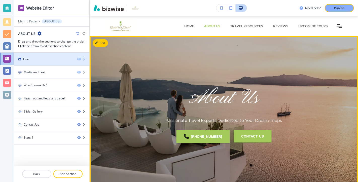
click at [59, 58] on div "Hero" at bounding box center [43, 59] width 59 height 5
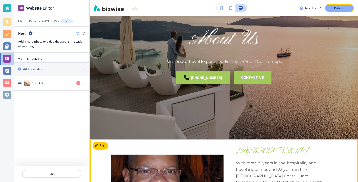
scroll to position [46, 0]
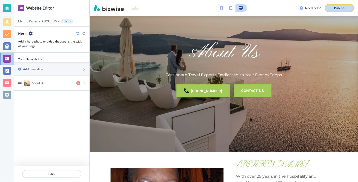
click at [340, 9] on p "Publish" at bounding box center [339, 8] width 11 height 5
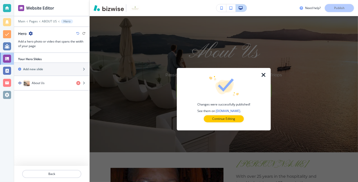
click at [264, 74] on icon "button" at bounding box center [264, 75] width 6 height 6
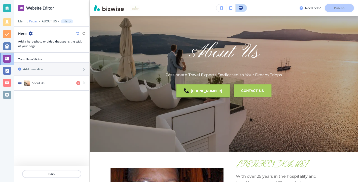
click at [35, 21] on p "Pages" at bounding box center [33, 22] width 9 height 4
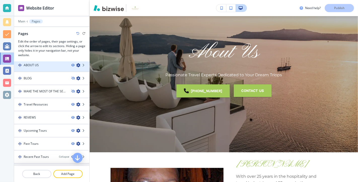
scroll to position [64, 0]
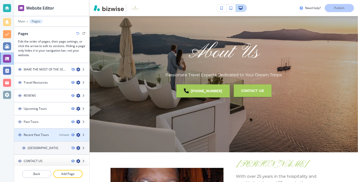
click at [54, 133] on div "Recent Past Tours" at bounding box center [34, 135] width 41 height 5
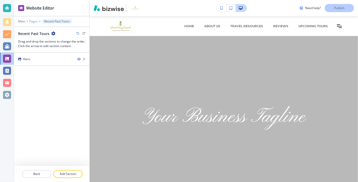
click at [35, 21] on p "Pages" at bounding box center [33, 22] width 9 height 4
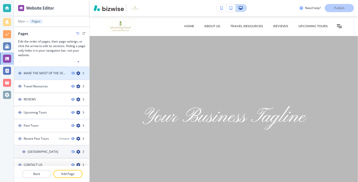
scroll to position [64, 0]
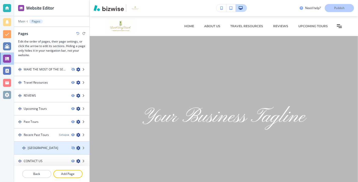
click at [60, 147] on div "SOUTH AFRICA" at bounding box center [40, 148] width 53 height 5
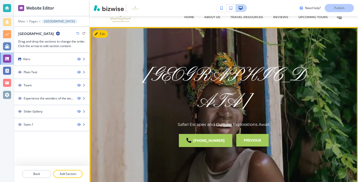
scroll to position [0, 0]
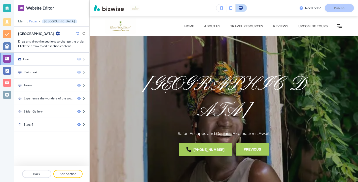
click at [32, 21] on p "Pages" at bounding box center [33, 22] width 9 height 4
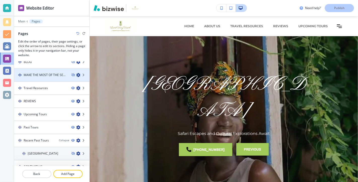
scroll to position [64, 0]
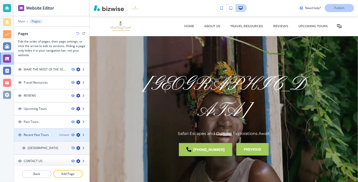
click at [79, 133] on icon "button" at bounding box center [78, 135] width 4 height 4
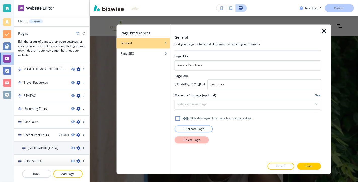
click at [196, 139] on p "Delete Page" at bounding box center [191, 140] width 17 height 5
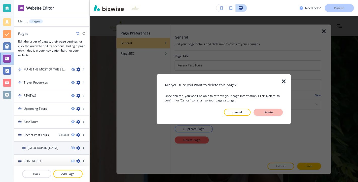
click at [270, 113] on p "Delete" at bounding box center [269, 112] width 12 height 5
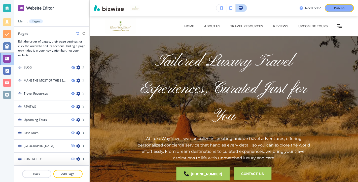
scroll to position [51, 0]
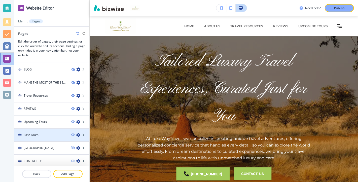
click at [56, 134] on div "Past Tours" at bounding box center [40, 135] width 53 height 5
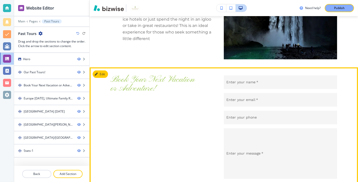
scroll to position [586, 0]
drag, startPoint x: 91, startPoint y: 119, endPoint x: 103, endPoint y: 150, distance: 33.1
click at [103, 150] on div "Book Your Next Vacation or Adventure! ﻿ Enter your name   * Enter your name   *…" at bounding box center [224, 137] width 269 height 122
drag, startPoint x: 112, startPoint y: 69, endPoint x: 100, endPoint y: 78, distance: 14.2
click at [100, 78] on div "Edit This Section Book Your Next Vacation or Adventure! ﻿ Enter your name   * E…" at bounding box center [224, 137] width 269 height 138
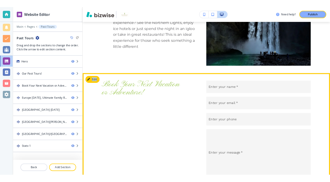
scroll to position [555, 0]
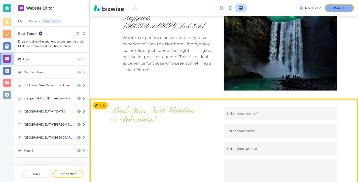
click at [188, 126] on div "Book Your Next Vacation or Adventure! ﻿" at bounding box center [156, 168] width 91 height 122
drag, startPoint x: 177, startPoint y: 129, endPoint x: 184, endPoint y: 162, distance: 34.0
click at [184, 162] on div "Book Your Next Vacation or Adventure! ﻿" at bounding box center [156, 168] width 91 height 122
click at [151, 139] on div "Book Your Next Vacation or Adventure! ﻿" at bounding box center [156, 168] width 91 height 122
click at [137, 100] on section "Book Your Next Vacation or Adventure! ﻿ Enter your name   * Enter your name   *…" at bounding box center [224, 168] width 269 height 138
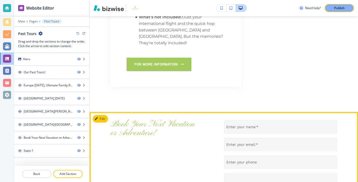
scroll to position [1468, 0]
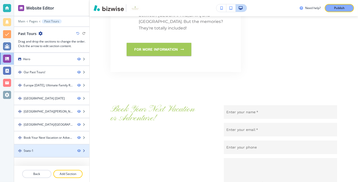
click at [50, 149] on div "Stats-1" at bounding box center [43, 151] width 59 height 5
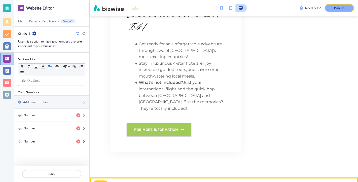
scroll to position [1391, 0]
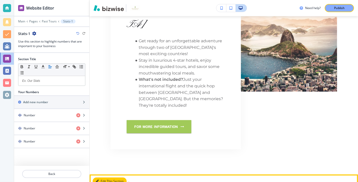
click at [106, 178] on button "Edit This Section" at bounding box center [110, 182] width 34 height 8
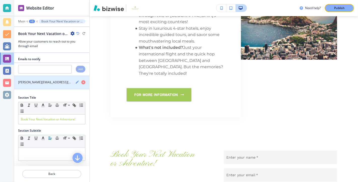
scroll to position [17, 0]
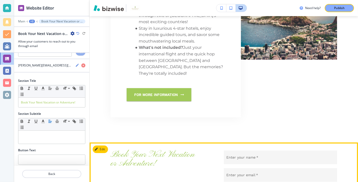
click at [102, 146] on button "Edit This Section" at bounding box center [110, 150] width 34 height 8
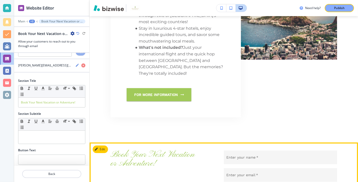
type textarea "M"
type textarea "x"
type textarea "Me"
type textarea "x"
type textarea "Mes"
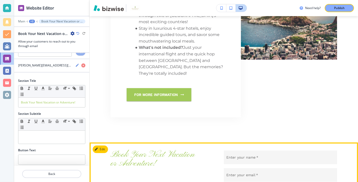
type textarea "x"
type textarea "Mess"
type textarea "x"
type textarea "Messa"
type textarea "x"
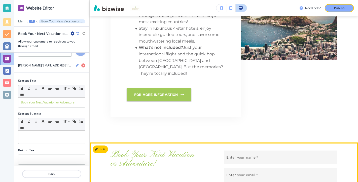
type textarea "Messag"
type textarea "x"
type textarea "Message"
type textarea "x"
type textarea "Message:"
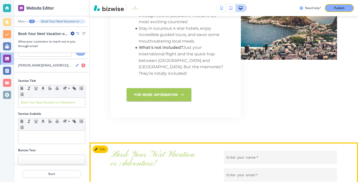
type textarea "x"
type textarea "Message:"
type textarea "x"
type textarea "Message:"
type textarea "x"
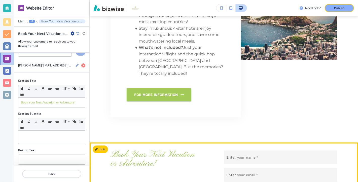
type textarea "Message: D"
type textarea "x"
type textarea "Message: De"
type textarea "x"
type textarea "Message: Des"
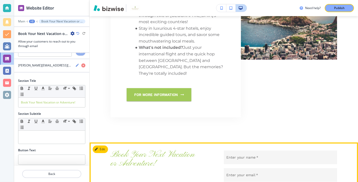
type textarea "x"
type textarea "Message: Dest"
type textarea "x"
type textarea "Message: Desti"
type textarea "x"
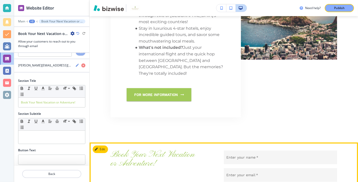
type textarea "Message: Destin"
type textarea "x"
type textarea "Message: Destina"
type textarea "x"
type textarea "Message: Destinat"
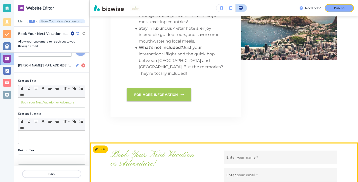
type textarea "x"
type textarea "Message: Destinati"
type textarea "x"
type textarea "Message: Destinatio"
type textarea "x"
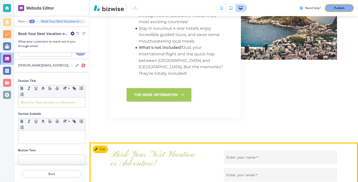
type textarea "Message: Destination"
type textarea "x"
type textarea "Message: Destination:"
type textarea "x"
type textarea "Message: Destination:"
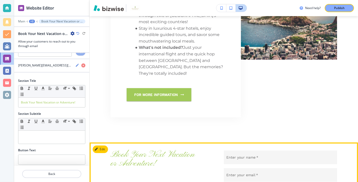
type textarea "x"
type textarea "Message: Destination:"
type textarea "x"
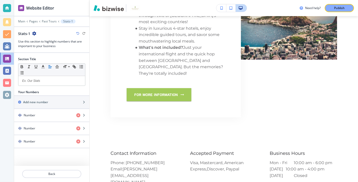
type textarea "Message: Destination:"
type textarea "x"
type textarea "Message: Destination: T"
type textarea "x"
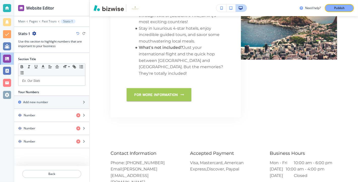
type textarea "Message: Destination: Ty"
type textarea "x"
type textarea "Message: Destination: Tyo"
type textarea "x"
type textarea "Message: Destination: Tyoe"
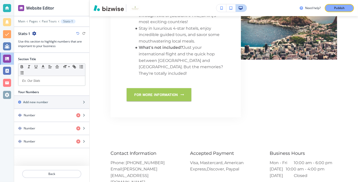
type textarea "x"
type textarea "Message: Destination: Tyoe"
type textarea "x"
type textarea "Message: Destination: Tyoe o"
type textarea "x"
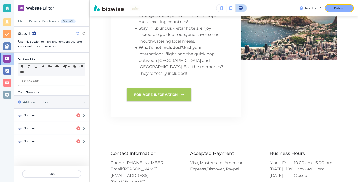
type textarea "Message: Destination: Tyoe of"
type textarea "x"
type textarea "Message: Destination: Tyoe of"
type textarea "x"
type textarea "Message: Destination: Tyoe of"
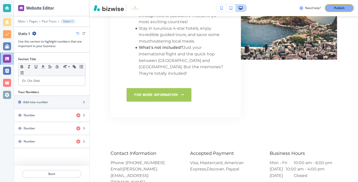
type textarea "x"
type textarea "Message: Destination: Tyoe o"
type textarea "x"
type textarea "Message: Destination: Tyoe"
type textarea "x"
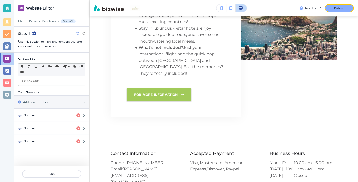
type textarea "Message: Destination: Tyoe"
type textarea "x"
type textarea "Message: Destination: Tyo"
type textarea "x"
type textarea "Message: Destination: Ty"
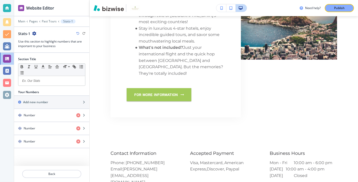
type textarea "x"
type textarea "Message: Destination: T"
type textarea "x"
type textarea "Message: Destination:"
type textarea "x"
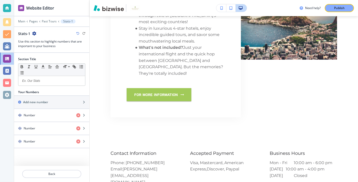
type textarea "Message: Destination: N"
type textarea "x"
type textarea "Message: Destination: Nu"
type textarea "x"
type textarea "Message: Destination: Num"
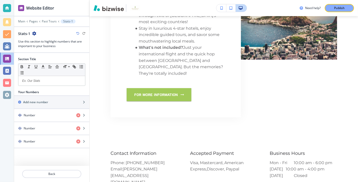
type textarea "x"
type textarea "Message: Destination: Numb"
type textarea "x"
type textarea "Message: Destination: Numbe"
type textarea "x"
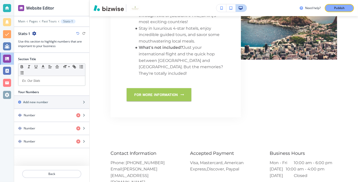
type textarea "Message: Destination: Number"
type textarea "x"
type textarea "Message: Destination: Number"
type textarea "x"
type textarea "Message: Destination: Number o"
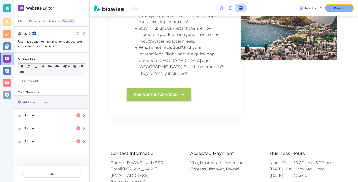
type textarea "x"
type textarea "Message: Destination: Number of"
type textarea "x"
type textarea "Message: Destination: Number of"
type textarea "x"
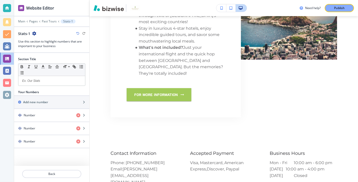
type textarea "Message: Destination: Number of T"
type textarea "x"
type textarea "Message: Destination: Number of Tr"
type textarea "x"
type textarea "Message: Destination: Number of Tra"
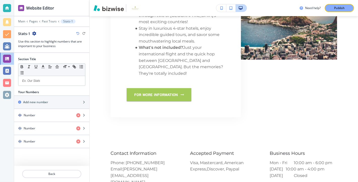
type textarea "x"
type textarea "Message: Destination: Number of Trav"
type textarea "x"
type textarea "Message: Destination: Number of Trave"
type textarea "x"
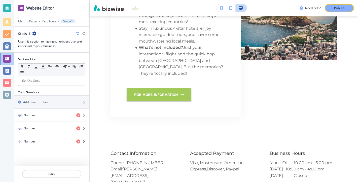
type textarea "Message: Destination: Number of Travel"
type textarea "x"
type textarea "Message: Destination: Number of Travele"
type textarea "x"
type textarea "Message: Destination: Number of Traveler"
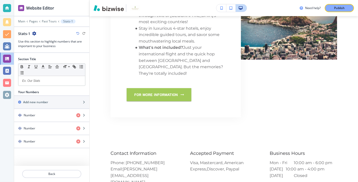
type textarea "x"
type textarea "Message: Destination: Number of Travelers"
type textarea "x"
type textarea "Message: Destination: Number of Travelers:"
type textarea "x"
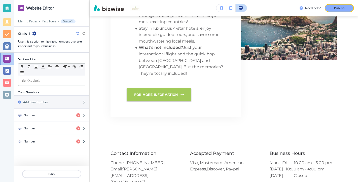
type textarea "Message: Destination: Number of Travelers:"
type textarea "x"
type textarea "Message: Destination: Number of Travelers:"
type textarea "x"
type textarea "Message: Destination: Number of Travelers: C"
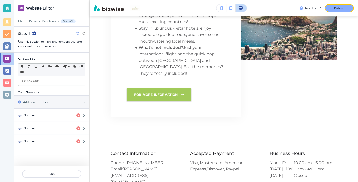
type textarea "x"
type textarea "Message: Destination: Number of Travelers: Ch"
type textarea "x"
type textarea "Message: Destination: Number of Travelers: Chi"
type textarea "x"
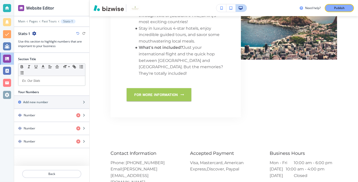
type textarea "Message: Destination: Number of Travelers: Chil"
type textarea "x"
type textarea "Message: Destination: Number of Travelers: Child"
type textarea "x"
type textarea "Message: Destination: Number of Travelers: Childr"
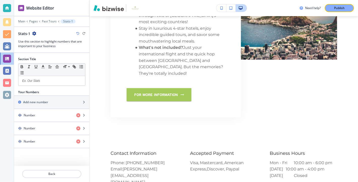
type textarea "x"
type textarea "Message: Destination: Number of Travelers: Childre"
type textarea "x"
type textarea "Message: Destination: Number of Travelers: Children"
type textarea "x"
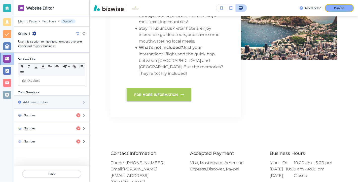
type textarea "Message: Destination: Number of Travelers: Children:"
type textarea "x"
type textarea "Message: Destination: Number of Travelers: Children:"
type textarea "x"
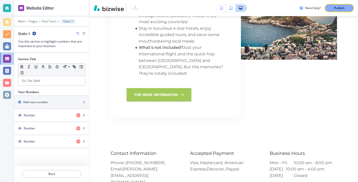
type textarea "Message: Destination: Number of Travelers: Children:"
type textarea "x"
type textarea "Message: Destination: Number of Travelers: Children:"
type textarea "x"
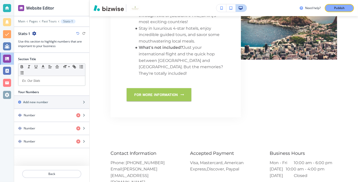
scroll to position [10, 0]
type textarea "Message: Destination: Number of Travelers: Children: E"
type textarea "x"
type textarea "Message: Destination: Number of Travelers: Children: Es"
type textarea "x"
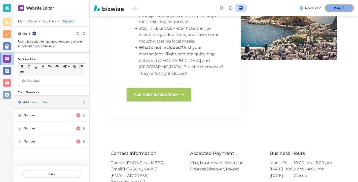
type textarea "Message: Destination: Number of Travelers: Children: Esi"
type textarea "x"
type textarea "Message: Destination: Number of Travelers: Children: Esit"
type textarea "x"
type textarea "Message: Destination: Number of Travelers: Children: Esitm"
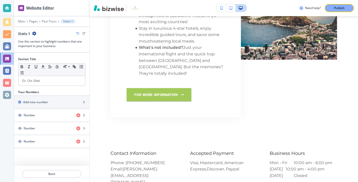
type textarea "x"
type textarea "Message: Destination: Number of Travelers: Children: Esit"
type textarea "x"
type textarea "Message: Destination: Number of Travelers: Children: Esi"
type textarea "x"
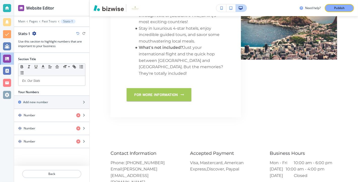
type textarea "Message: Destination: Number of Travelers: Children: Es"
type textarea "x"
type textarea "Message: Destination: Number of Travelers: Children: Est"
type textarea "x"
type textarea "Message: Destination: Number of Travelers: Children: Esti"
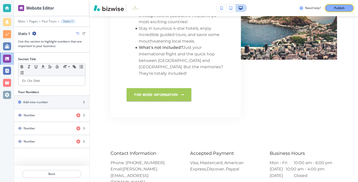
type textarea "x"
type textarea "Message: Destination: Number of Travelers: Children: Estim"
type textarea "x"
type textarea "Message: Destination: Number of Travelers: Children: Estima"
type textarea "x"
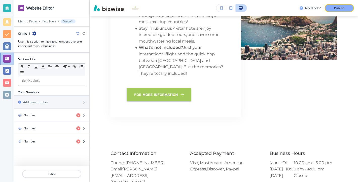
type textarea "Message: Destination: Number of Travelers: Children: Estimat"
type textarea "x"
type textarea "Message: Destination: Number of Travelers: Children: Estimate"
type textarea "x"
type textarea "Message: Destination: Number of Travelers: Children: Estimated"
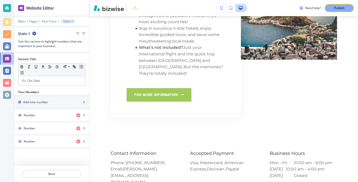
type textarea "x"
type textarea "Message: Destination: Number of Travelers: Children: Estimated"
type textarea "x"
type textarea "Message: Destination: Number of Travelers: Children: Estimated B"
type textarea "x"
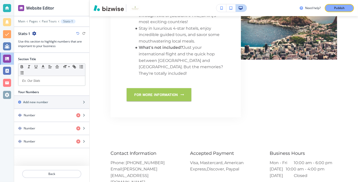
type textarea "Message: Destination: Number of Travelers: Children: Estimated Bu"
type textarea "x"
type textarea "Message: Destination: Number of Travelers: Children: Estimated Bud"
type textarea "x"
type textarea "Message: Destination: Number of Travelers: Children: Estimated Budg"
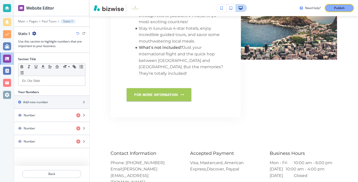
type textarea "x"
type textarea "Message: Destination: Number of Travelers: Children: Estimated Budge"
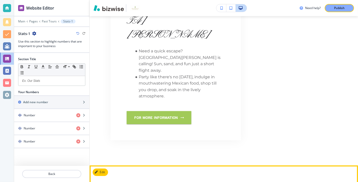
scroll to position [1113, 0]
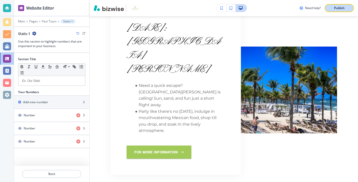
click at [339, 8] on p "Publish" at bounding box center [339, 8] width 11 height 5
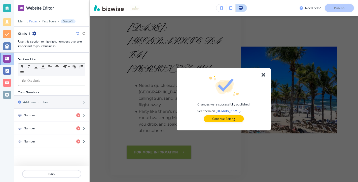
click at [33, 20] on p "Pages" at bounding box center [33, 22] width 9 height 4
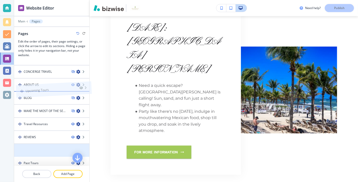
scroll to position [0, 0]
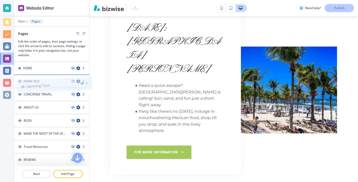
drag, startPoint x: 20, startPoint y: 154, endPoint x: 22, endPoint y: 78, distance: 76.4
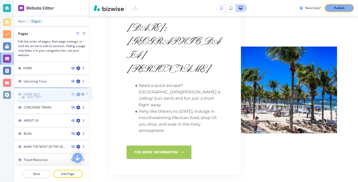
drag, startPoint x: 20, startPoint y: 138, endPoint x: 23, endPoint y: 88, distance: 49.7
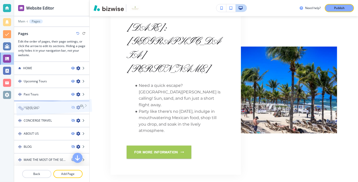
drag, startPoint x: 20, startPoint y: 134, endPoint x: 22, endPoint y: 101, distance: 33.6
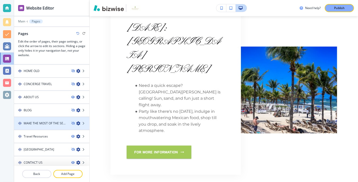
scroll to position [51, 0]
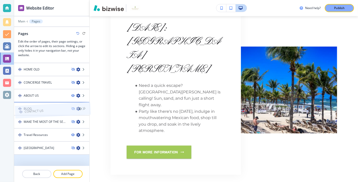
drag, startPoint x: 21, startPoint y: 159, endPoint x: 21, endPoint y: 103, distance: 56.5
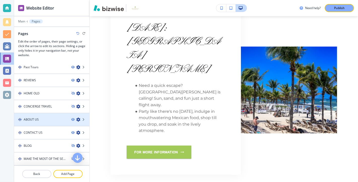
scroll to position [0, 0]
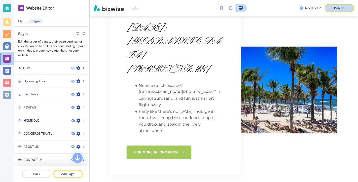
click at [337, 8] on p "Publish" at bounding box center [339, 8] width 11 height 5
